Goal: Information Seeking & Learning: Learn about a topic

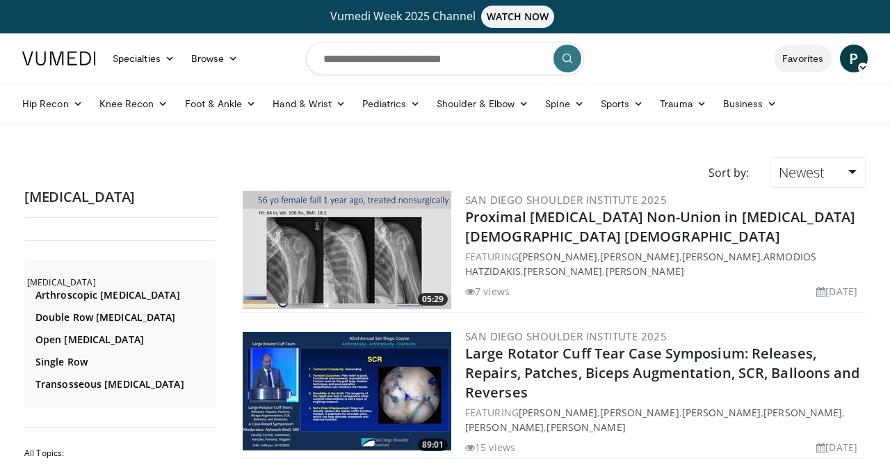
click at [805, 58] on link "Favorites" at bounding box center [803, 59] width 58 height 28
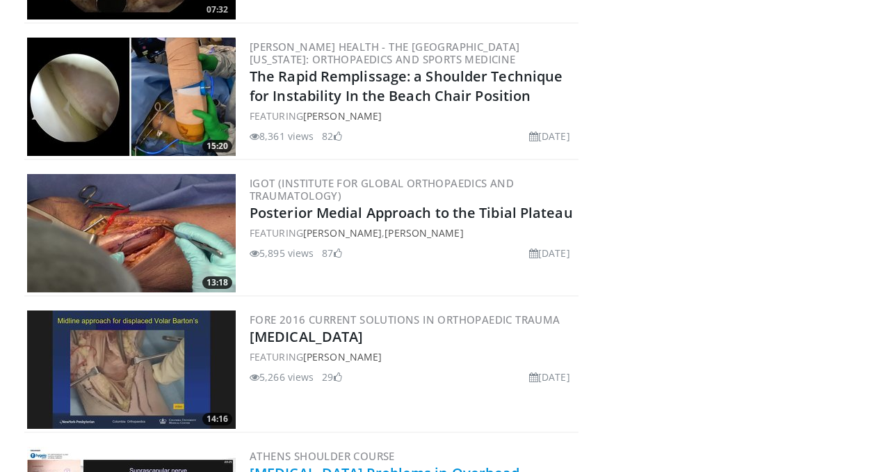
scroll to position [688, 0]
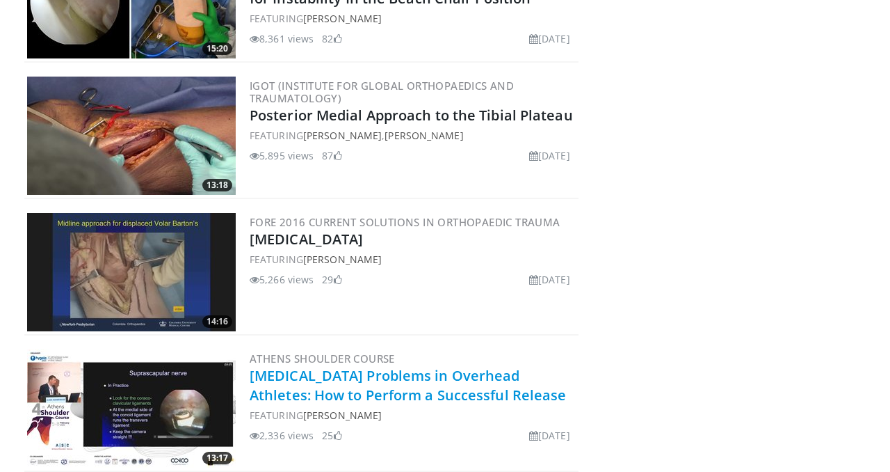
click at [394, 384] on link "Suprascapular Nerve Problems in Overhead Athletes: How to Perform a Successful …" at bounding box center [408, 385] width 317 height 38
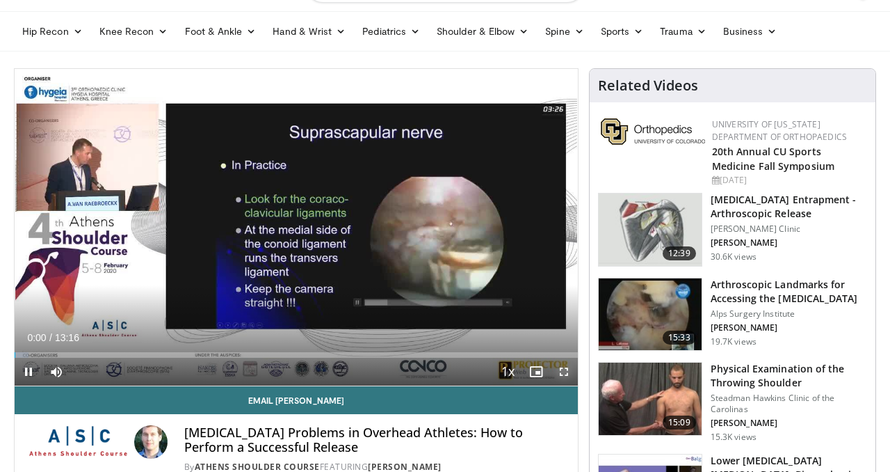
click at [565, 371] on span "Video Player" at bounding box center [564, 371] width 28 height 28
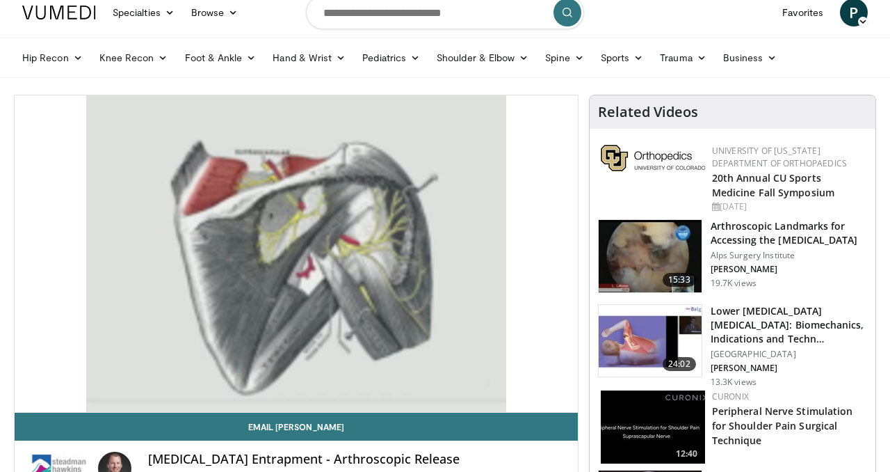
scroll to position [47, 0]
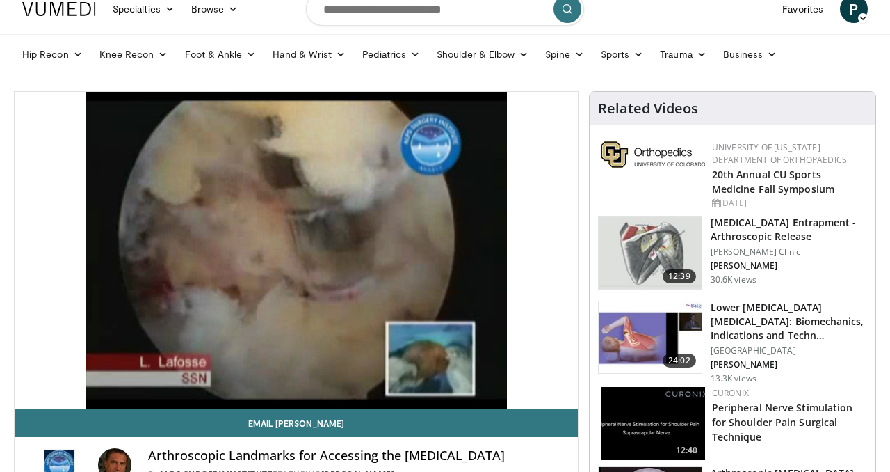
scroll to position [49, 0]
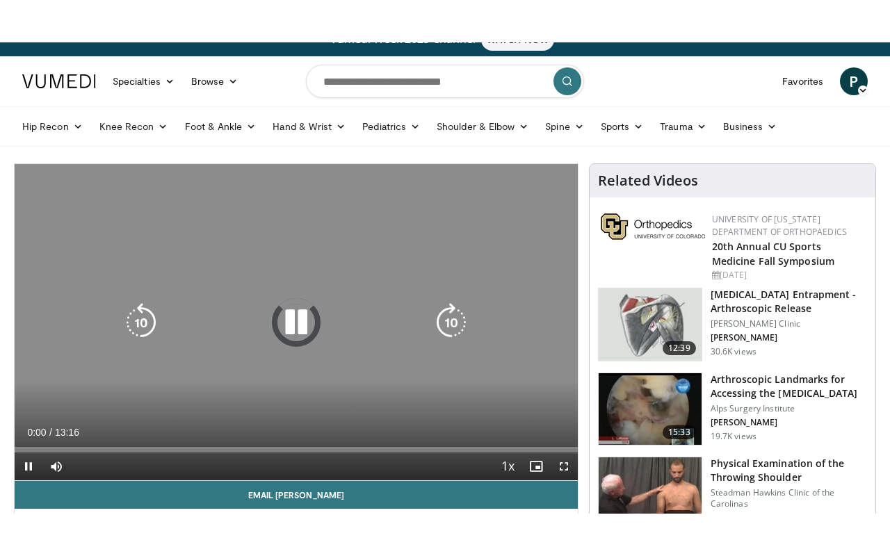
scroll to position [72, 0]
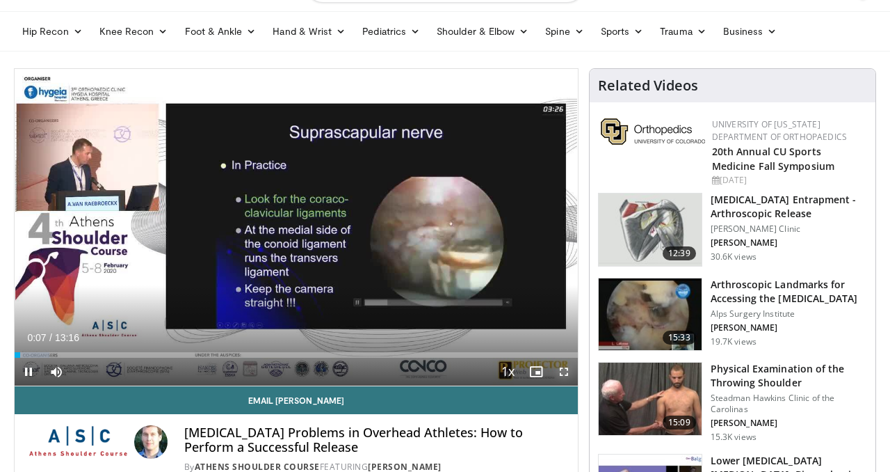
click at [563, 369] on span "Video Player" at bounding box center [564, 371] width 28 height 28
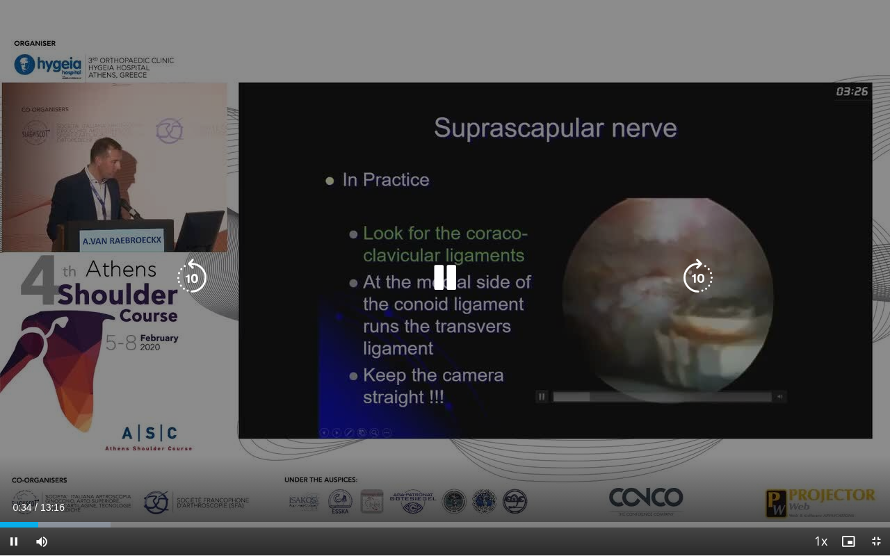
click at [331, 173] on div "10 seconds Tap to unmute" at bounding box center [445, 278] width 890 height 556
